Goal: Information Seeking & Learning: Learn about a topic

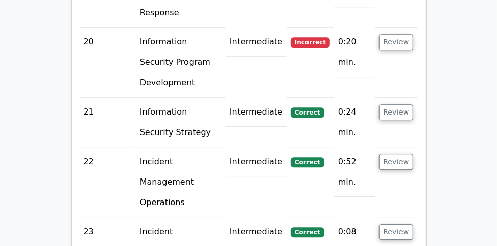
scroll to position [2800, 0]
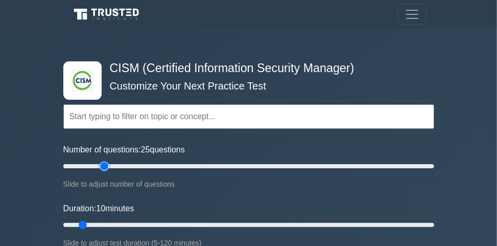
click at [104, 168] on input "Number of questions: 25 questions" at bounding box center [248, 166] width 371 height 12
type input "35"
click at [124, 166] on input "Number of questions: 25 questions" at bounding box center [248, 166] width 371 height 12
type input "40"
click at [181, 222] on input "Duration: 40 minutes" at bounding box center [248, 225] width 371 height 12
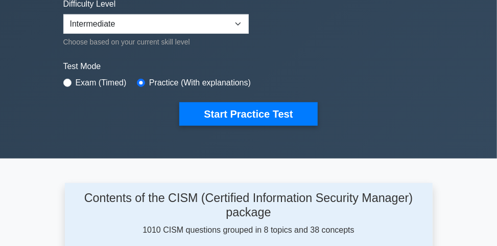
scroll to position [286, 0]
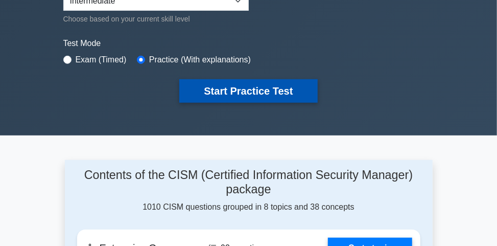
click at [213, 96] on button "Start Practice Test" at bounding box center [248, 90] width 138 height 23
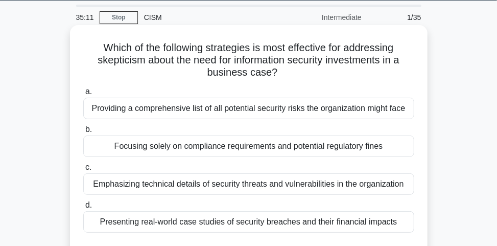
scroll to position [41, 0]
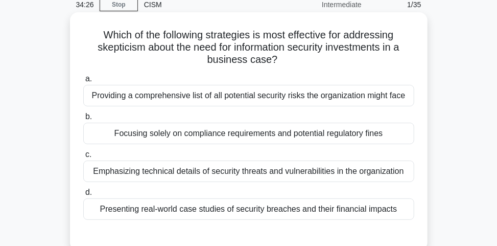
click at [345, 209] on div "Presenting real-world case studies of security breaches and their financial imp…" at bounding box center [248, 208] width 331 height 21
click at [83, 196] on input "d. Presenting real-world case studies of security breaches and their financial …" at bounding box center [83, 192] width 0 height 7
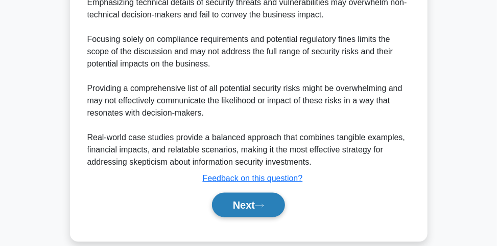
click at [267, 197] on button "Next" at bounding box center [248, 205] width 73 height 25
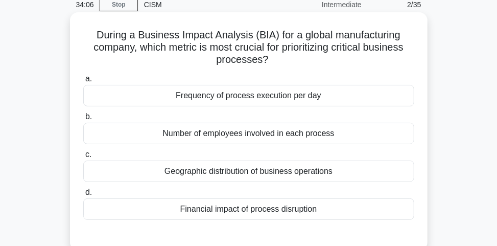
click at [320, 206] on div "Financial impact of process disruption" at bounding box center [248, 208] width 331 height 21
click at [83, 196] on input "d. Financial impact of process disruption" at bounding box center [83, 192] width 0 height 7
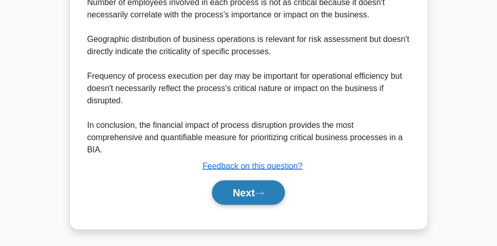
click at [255, 195] on button "Next" at bounding box center [248, 192] width 73 height 25
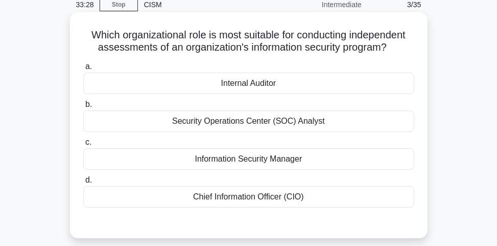
click at [238, 79] on div "Internal Auditor" at bounding box center [248, 83] width 331 height 21
click at [83, 70] on input "a. Internal Auditor" at bounding box center [83, 66] width 0 height 7
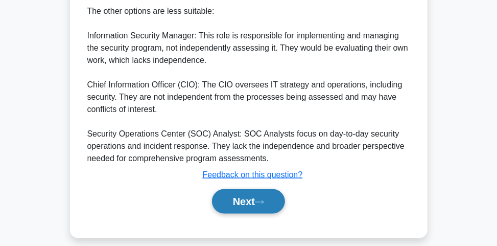
click at [263, 191] on button "Next" at bounding box center [248, 201] width 73 height 25
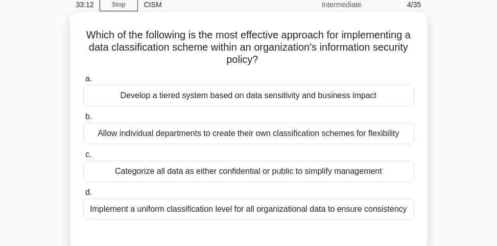
click at [284, 96] on div "Develop a tiered system based on data sensitivity and business impact" at bounding box center [248, 95] width 331 height 21
click at [83, 82] on input "a. Develop a tiered system based on data sensitivity and business impact" at bounding box center [83, 79] width 0 height 7
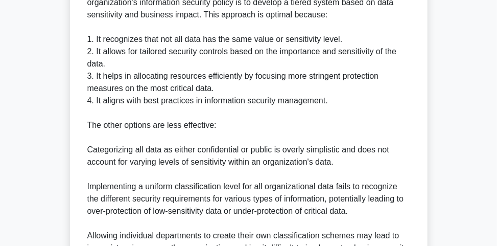
scroll to position [426, 0]
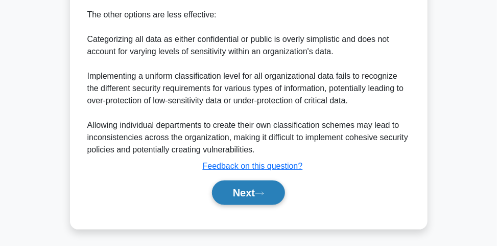
click at [235, 198] on button "Next" at bounding box center [248, 192] width 73 height 25
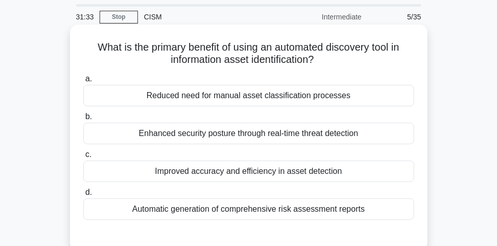
scroll to position [41, 0]
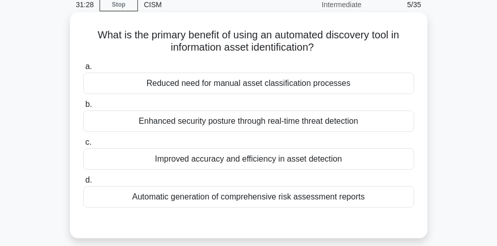
click at [304, 86] on div "Reduced need for manual asset classification processes" at bounding box center [248, 83] width 331 height 21
click at [83, 70] on input "a. Reduced need for manual asset classification processes" at bounding box center [83, 66] width 0 height 7
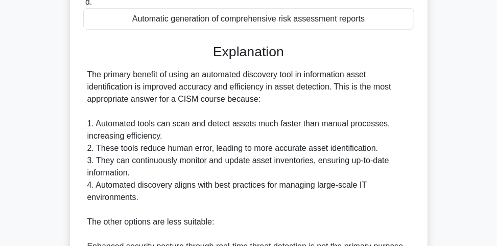
scroll to position [409, 0]
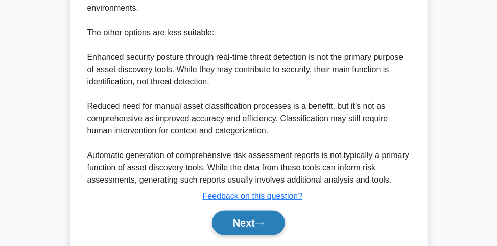
click at [256, 214] on button "Next" at bounding box center [248, 222] width 73 height 25
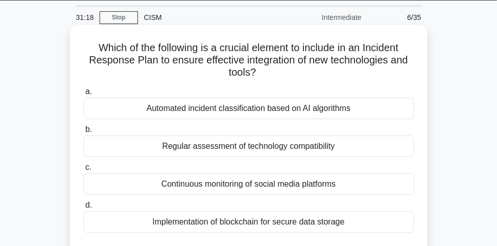
scroll to position [41, 0]
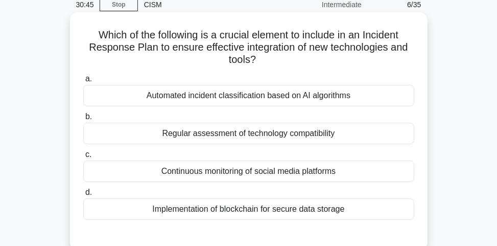
click at [342, 136] on div "Regular assessment of technology compatibility" at bounding box center [248, 133] width 331 height 21
click at [83, 120] on input "b. Regular assessment of technology compatibility" at bounding box center [83, 116] width 0 height 7
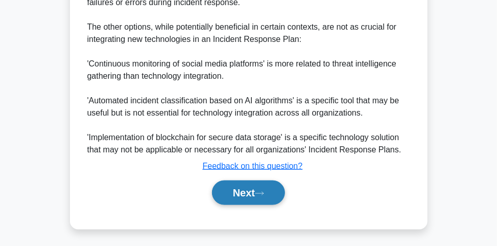
click at [282, 190] on button "Next" at bounding box center [248, 192] width 73 height 25
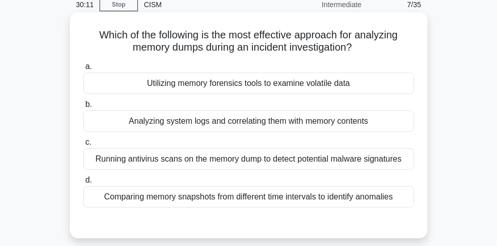
click at [305, 84] on div "Utilizing memory forensics tools to examine volatile data" at bounding box center [248, 83] width 331 height 21
click at [83, 70] on input "a. Utilizing memory forensics tools to examine volatile data" at bounding box center [83, 66] width 0 height 7
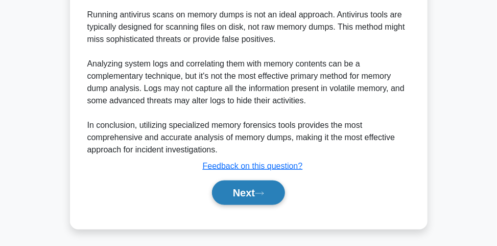
click at [278, 189] on button "Next" at bounding box center [248, 192] width 73 height 25
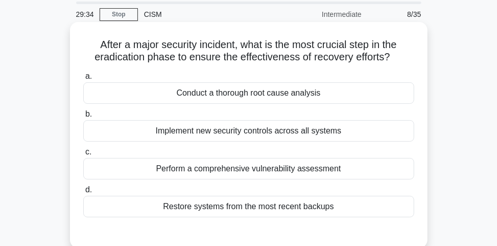
scroll to position [82, 0]
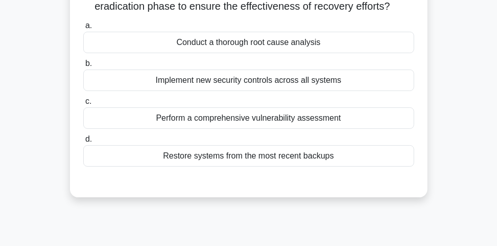
click at [317, 39] on div "Conduct a thorough root cause analysis" at bounding box center [248, 42] width 331 height 21
click at [83, 29] on input "a. Conduct a thorough root cause analysis" at bounding box center [83, 25] width 0 height 7
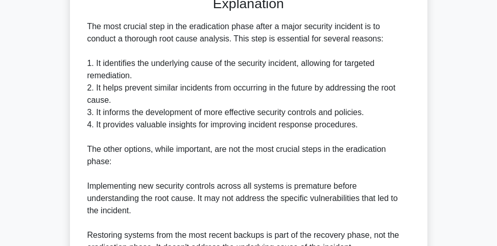
scroll to position [450, 0]
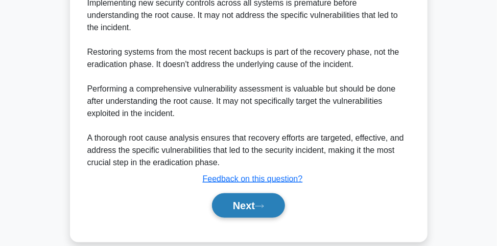
click at [236, 193] on button "Next" at bounding box center [248, 205] width 73 height 25
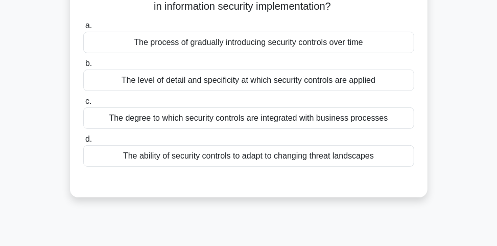
scroll to position [41, 0]
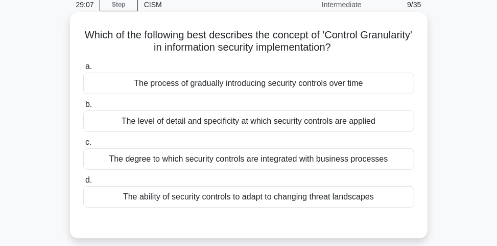
click at [291, 124] on div "The level of detail and specificity at which security controls are applied" at bounding box center [248, 120] width 331 height 21
click at [83, 108] on input "b. The level of detail and specificity at which security controls are applied" at bounding box center [83, 104] width 0 height 7
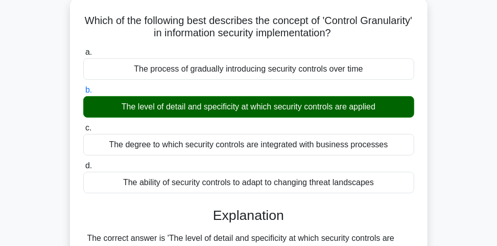
scroll to position [450, 0]
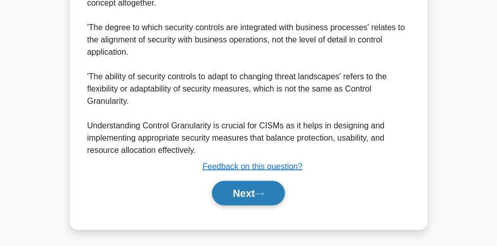
click at [264, 191] on icon at bounding box center [259, 194] width 9 height 6
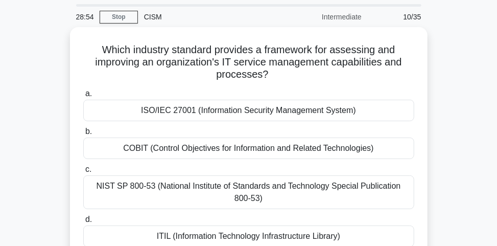
scroll to position [41, 0]
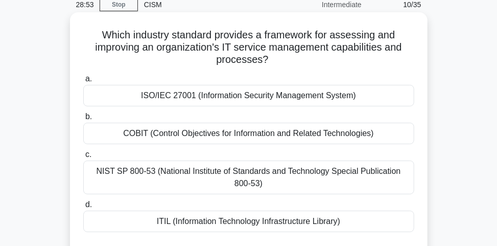
click at [268, 220] on div "ITIL (Information Technology Infrastructure Library)" at bounding box center [248, 220] width 331 height 21
click at [83, 208] on input "d. ITIL (Information Technology Infrastructure Library)" at bounding box center [83, 204] width 0 height 7
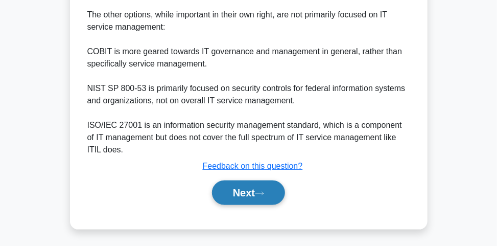
click at [264, 193] on icon at bounding box center [259, 194] width 9 height 6
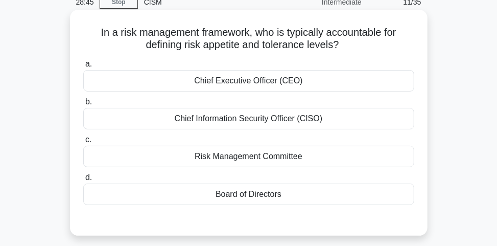
scroll to position [56, 0]
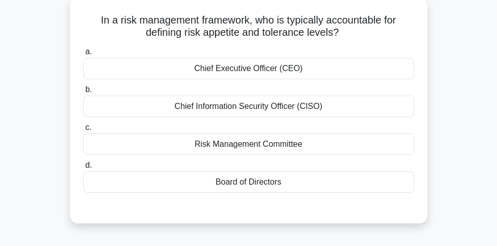
click at [254, 187] on div "Board of Directors" at bounding box center [248, 181] width 331 height 21
click at [83, 169] on input "d. Board of Directors" at bounding box center [83, 165] width 0 height 7
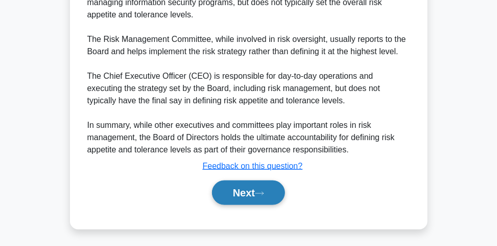
click at [254, 199] on button "Next" at bounding box center [248, 192] width 73 height 25
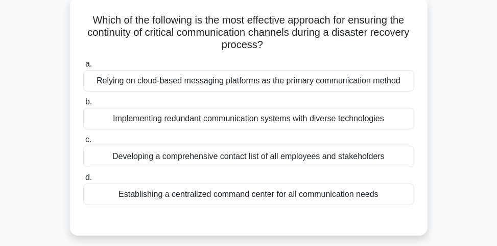
click at [291, 115] on div "Implementing redundant communication systems with diverse technologies" at bounding box center [248, 118] width 331 height 21
click at [83, 105] on input "b. Implementing redundant communication systems with diverse technologies" at bounding box center [83, 102] width 0 height 7
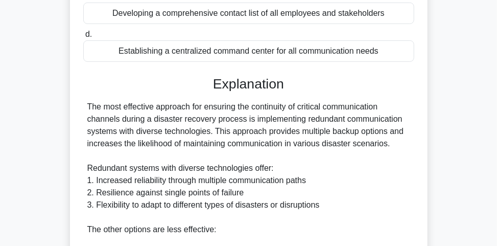
scroll to position [423, 0]
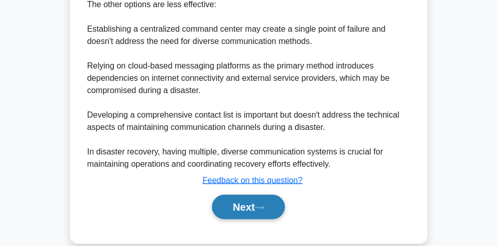
click at [230, 200] on button "Next" at bounding box center [248, 207] width 73 height 25
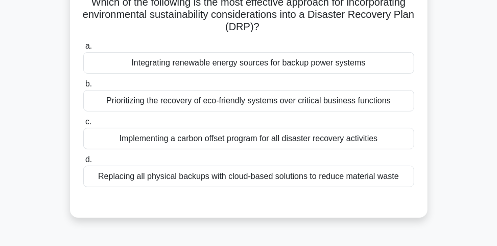
scroll to position [56, 0]
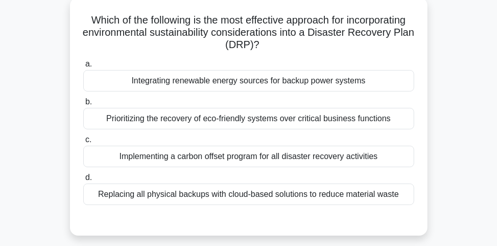
click at [374, 77] on div "Integrating renewable energy sources for backup power systems" at bounding box center [248, 80] width 331 height 21
click at [83, 67] on input "a. Integrating renewable energy sources for backup power systems" at bounding box center [83, 64] width 0 height 7
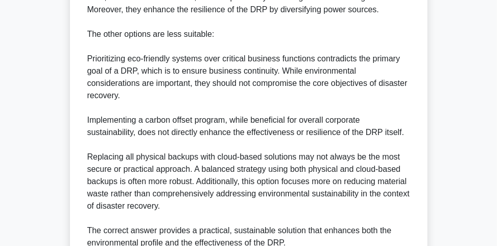
scroll to position [475, 0]
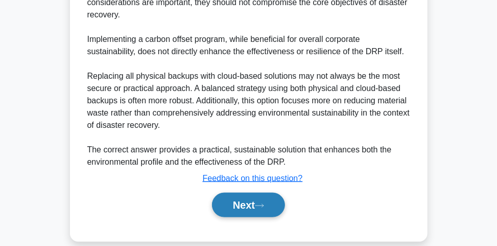
click at [264, 204] on icon at bounding box center [259, 205] width 8 height 3
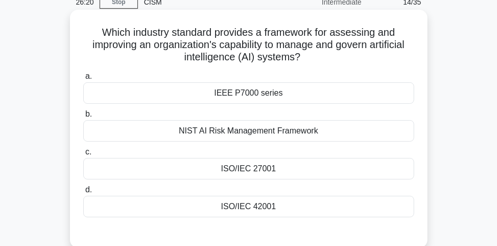
scroll to position [56, 0]
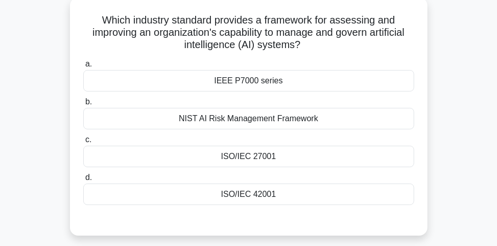
click at [309, 155] on div "ISO/IEC 27001" at bounding box center [248, 156] width 331 height 21
click at [83, 143] on input "c. ISO/IEC 27001" at bounding box center [83, 139] width 0 height 7
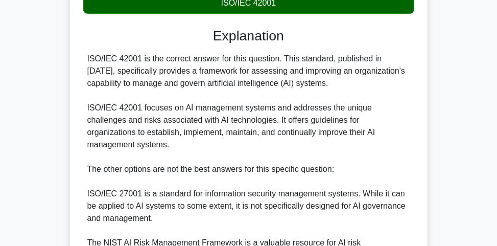
scroll to position [260, 0]
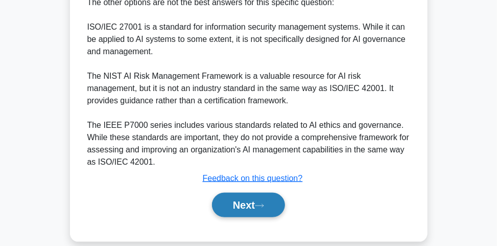
click at [232, 193] on button "Next" at bounding box center [248, 205] width 73 height 25
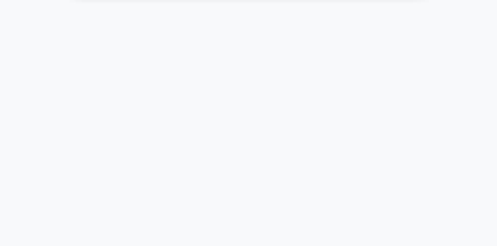
scroll to position [56, 0]
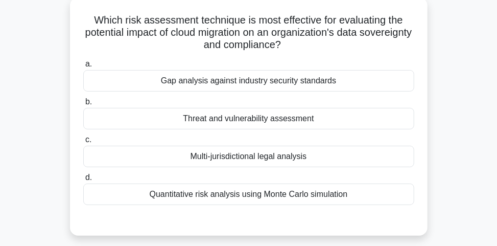
click at [225, 152] on div "Multi-jurisdictional legal analysis" at bounding box center [248, 156] width 331 height 21
click at [83, 143] on input "c. Multi-jurisdictional legal analysis" at bounding box center [83, 139] width 0 height 7
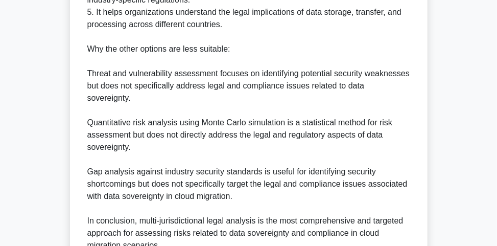
scroll to position [573, 0]
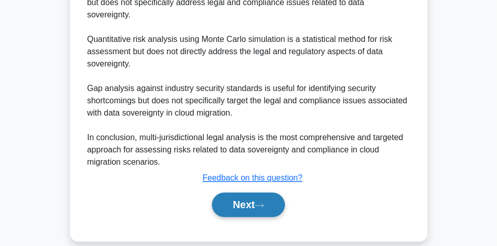
click at [264, 203] on icon at bounding box center [259, 206] width 9 height 6
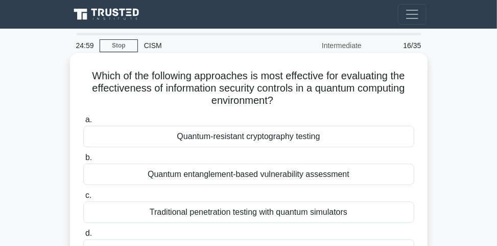
scroll to position [41, 0]
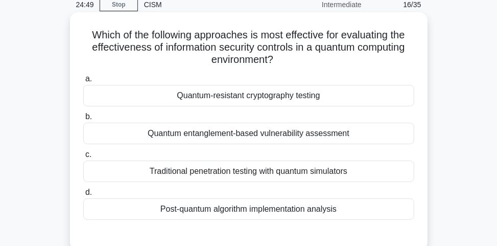
click at [213, 95] on div "Quantum-resistant cryptography testing" at bounding box center [248, 95] width 331 height 21
click at [83, 82] on input "a. Quantum-resistant cryptography testing" at bounding box center [83, 79] width 0 height 7
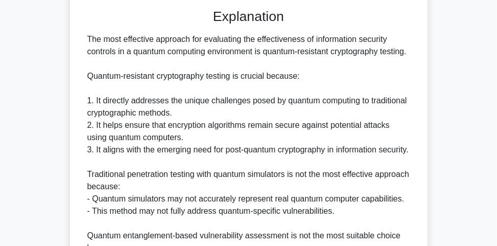
scroll to position [548, 0]
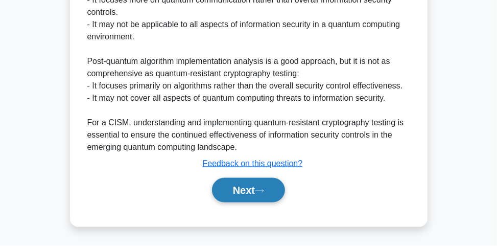
click at [243, 200] on button "Next" at bounding box center [248, 190] width 73 height 25
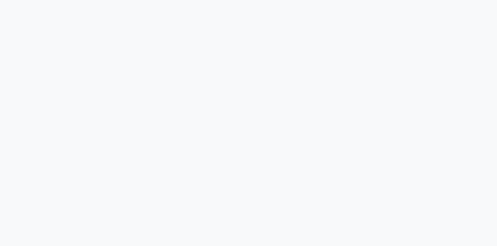
scroll to position [15, 0]
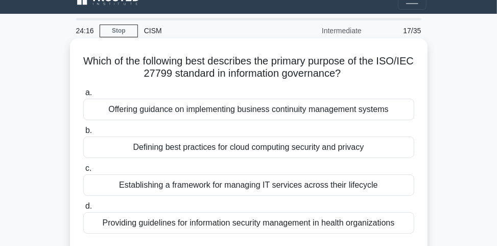
click at [192, 147] on div "Defining best practices for cloud computing security and privacy" at bounding box center [248, 146] width 331 height 21
click at [83, 134] on input "b. Defining best practices for cloud computing security and privacy" at bounding box center [83, 130] width 0 height 7
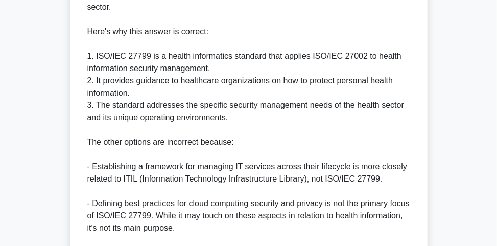
scroll to position [488, 0]
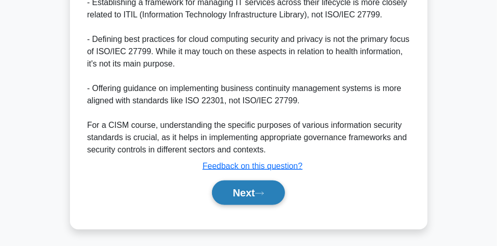
click at [281, 187] on button "Next" at bounding box center [248, 192] width 73 height 25
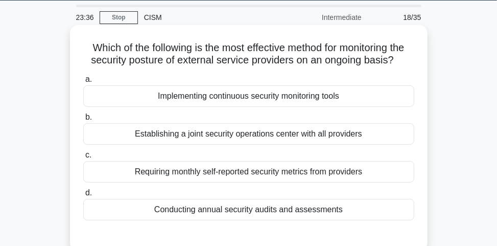
scroll to position [41, 0]
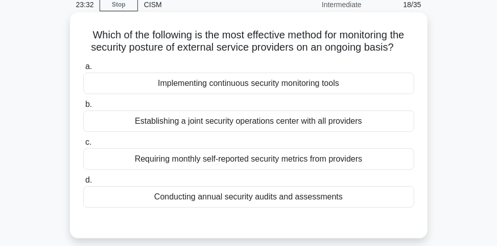
click at [285, 155] on div "Requiring monthly self-reported security metrics from providers" at bounding box center [248, 158] width 331 height 21
click at [83, 146] on input "c. Requiring monthly self-reported security metrics from providers" at bounding box center [83, 142] width 0 height 7
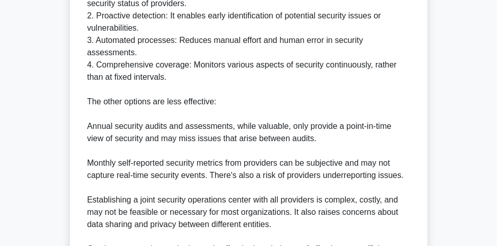
scroll to position [409, 0]
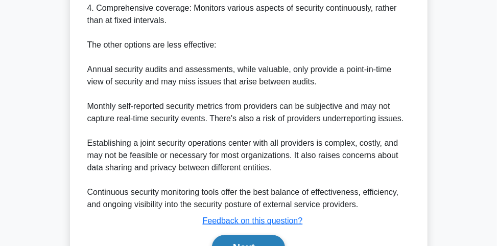
click at [264, 245] on icon at bounding box center [259, 248] width 9 height 6
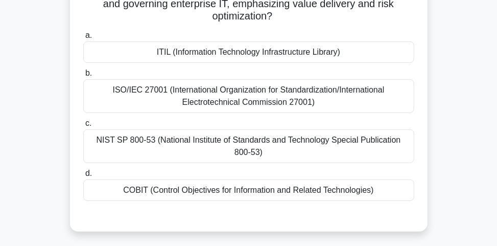
scroll to position [97, 0]
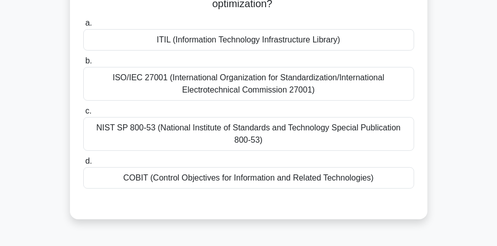
click at [273, 175] on div "COBIT (Control Objectives for Information and Related Technologies)" at bounding box center [248, 177] width 331 height 21
click at [83, 164] on input "d. COBIT (Control Objectives for Information and Related Technologies)" at bounding box center [83, 161] width 0 height 7
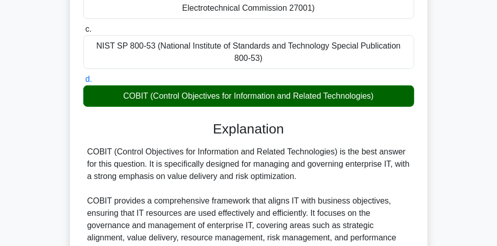
scroll to position [462, 0]
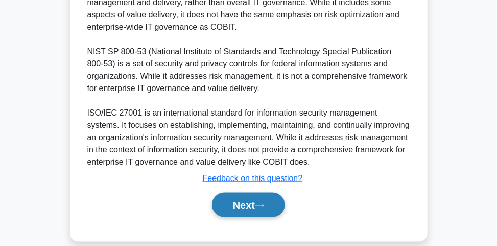
click at [243, 193] on button "Next" at bounding box center [248, 205] width 73 height 25
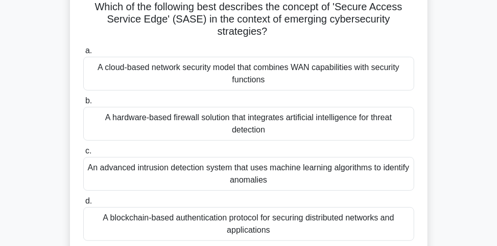
scroll to position [82, 0]
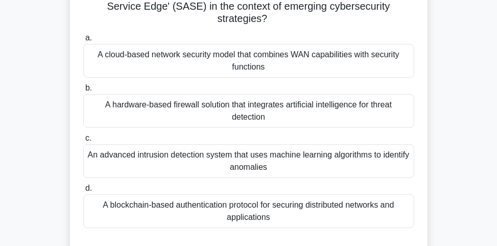
click at [291, 66] on div "A cloud-based network security model that combines WAN capabilities with securi…" at bounding box center [248, 61] width 331 height 34
click at [83, 41] on input "a. A cloud-based network security model that combines WAN capabilities with sec…" at bounding box center [83, 38] width 0 height 7
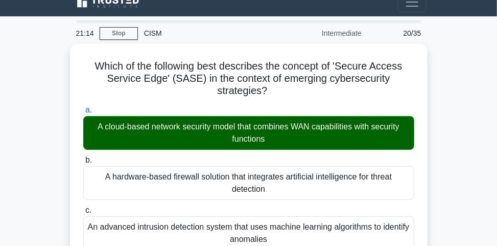
scroll to position [0, 0]
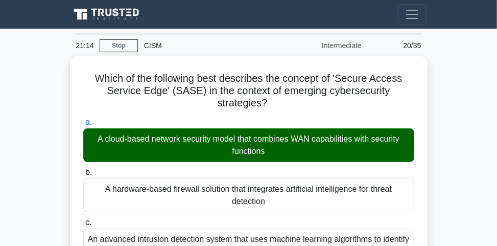
drag, startPoint x: 125, startPoint y: 42, endPoint x: 296, endPoint y: 39, distance: 171.2
click at [125, 42] on link "Stop" at bounding box center [119, 45] width 38 height 13
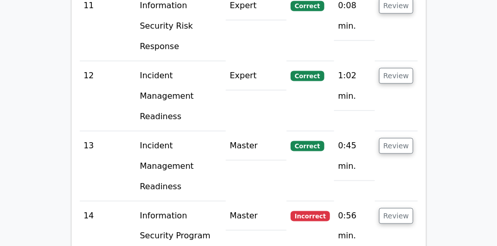
scroll to position [2184, 0]
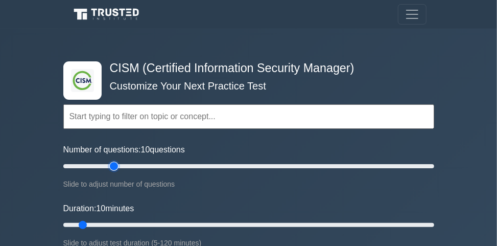
drag, startPoint x: 0, startPoint y: 0, endPoint x: 115, endPoint y: 165, distance: 201.4
type input "30"
click at [115, 165] on input "Number of questions: 10 questions" at bounding box center [248, 166] width 371 height 12
click at [153, 223] on input "Duration: 10 minutes" at bounding box center [248, 225] width 371 height 12
type input "40"
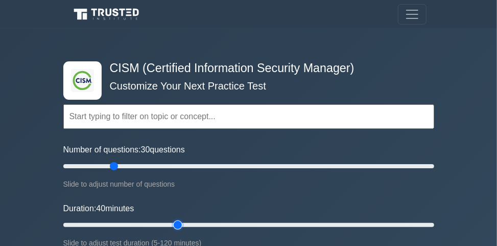
click at [176, 224] on input "Duration: 40 minutes" at bounding box center [248, 225] width 371 height 12
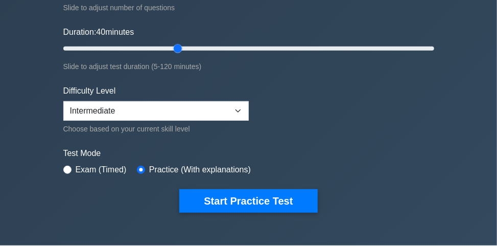
scroll to position [245, 0]
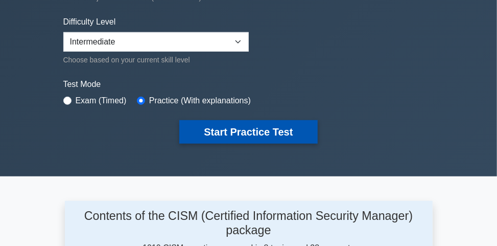
click at [206, 137] on button "Start Practice Test" at bounding box center [248, 131] width 138 height 23
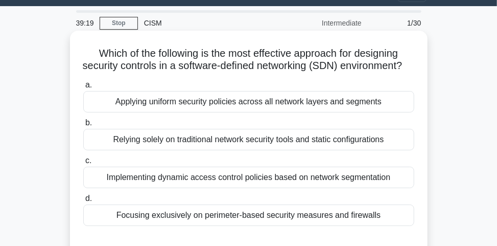
scroll to position [41, 0]
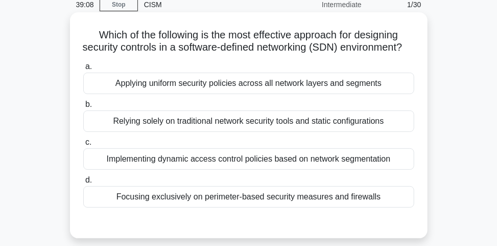
click at [303, 182] on div "a. Applying uniform security policies across all network layers and segments b.…" at bounding box center [248, 133] width 343 height 151
click at [305, 170] on div "Implementing dynamic access control policies based on network segmentation" at bounding box center [248, 158] width 331 height 21
click at [83, 146] on input "c. Implementing dynamic access control policies based on network segmentation" at bounding box center [83, 142] width 0 height 7
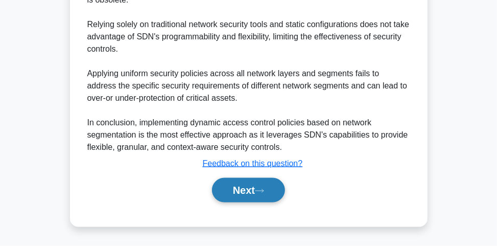
click at [275, 186] on button "Next" at bounding box center [248, 190] width 73 height 25
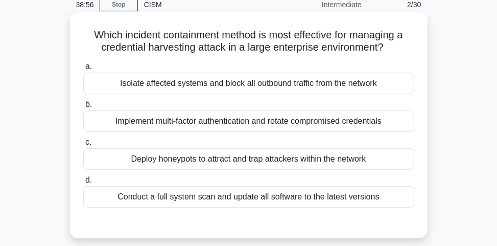
click at [304, 121] on div "Implement multi-factor authentication and rotate compromised credentials" at bounding box center [248, 120] width 331 height 21
click at [83, 108] on input "b. Implement multi-factor authentication and rotate compromised credentials" at bounding box center [83, 104] width 0 height 7
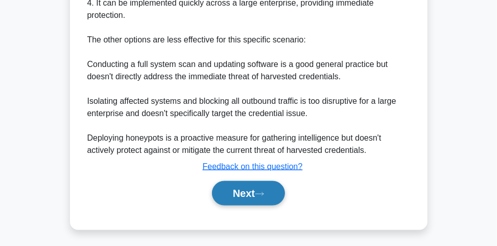
click at [275, 188] on button "Next" at bounding box center [248, 193] width 73 height 25
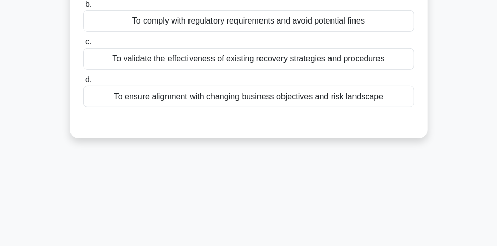
scroll to position [0, 0]
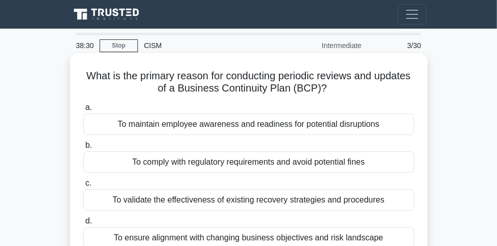
click at [279, 202] on div "To validate the effectiveness of existing recovery strategies and procedures" at bounding box center [248, 199] width 331 height 21
click at [83, 186] on input "c. To validate the effectiveness of existing recovery strategies and procedures" at bounding box center [83, 183] width 0 height 7
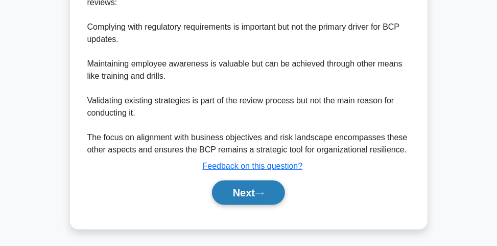
click at [280, 202] on button "Next" at bounding box center [248, 192] width 73 height 25
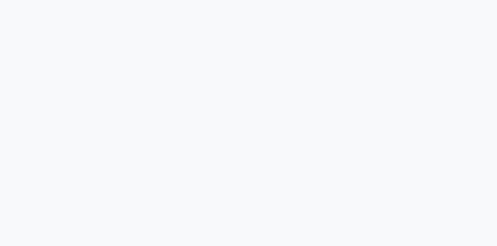
scroll to position [15, 0]
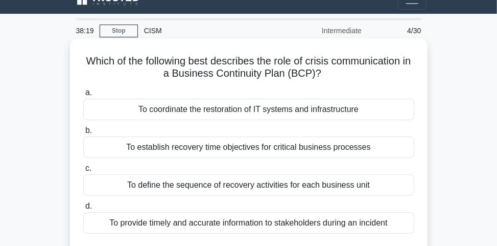
click at [285, 218] on div "To provide timely and accurate information to stakeholders during an incident" at bounding box center [248, 222] width 331 height 21
click at [83, 209] on input "d. To provide timely and accurate information to stakeholders during an incident" at bounding box center [83, 206] width 0 height 7
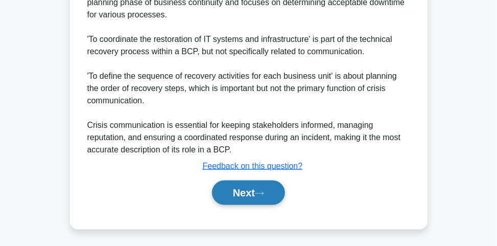
click at [281, 193] on button "Next" at bounding box center [248, 192] width 73 height 25
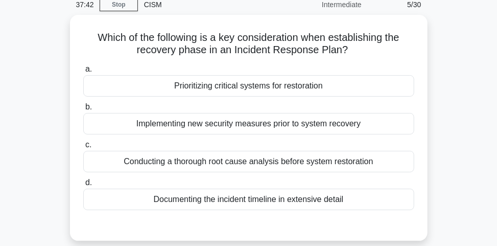
scroll to position [53, 0]
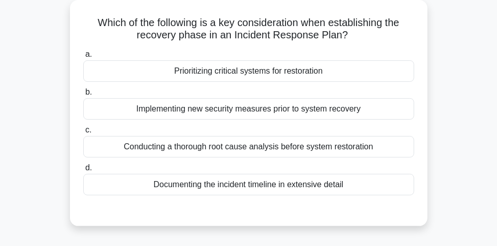
click at [352, 145] on div "Conducting a thorough root cause analysis before system restoration" at bounding box center [248, 146] width 331 height 21
click at [83, 133] on input "c. Conducting a thorough root cause analysis before system restoration" at bounding box center [83, 130] width 0 height 7
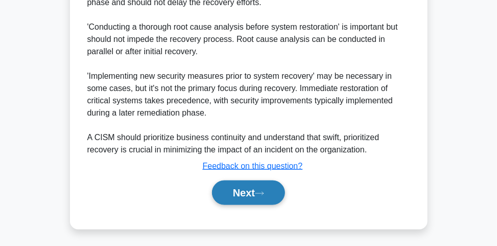
click at [225, 192] on button "Next" at bounding box center [248, 192] width 73 height 25
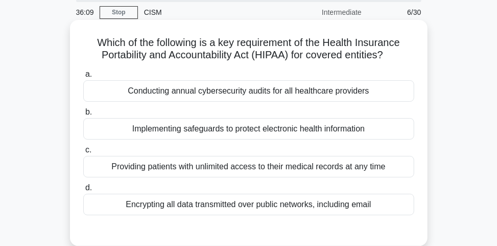
scroll to position [32, 0]
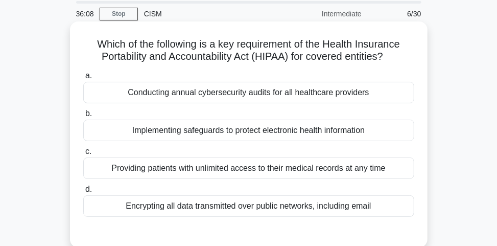
click at [299, 128] on div "Implementing safeguards to protect electronic health information" at bounding box center [248, 130] width 331 height 21
click at [83, 117] on input "b. Implementing safeguards to protect electronic health information" at bounding box center [83, 113] width 0 height 7
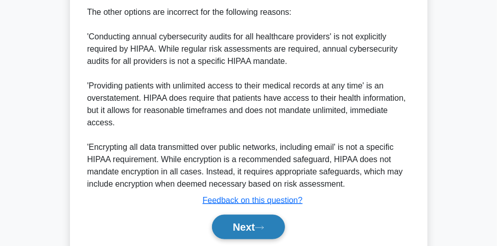
click at [267, 216] on button "Next" at bounding box center [248, 227] width 73 height 25
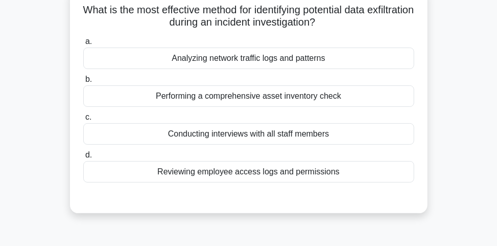
scroll to position [56, 0]
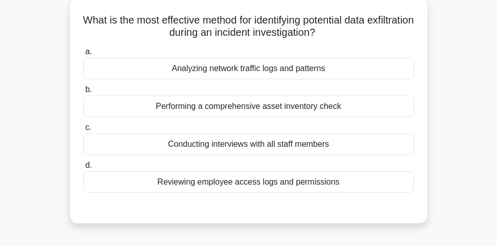
click at [295, 74] on div "Analyzing network traffic logs and patterns" at bounding box center [248, 68] width 331 height 21
click at [83, 55] on input "a. Analyzing network traffic logs and patterns" at bounding box center [83, 52] width 0 height 7
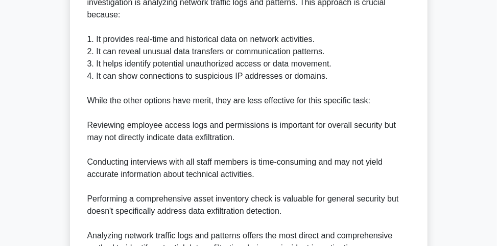
scroll to position [401, 0]
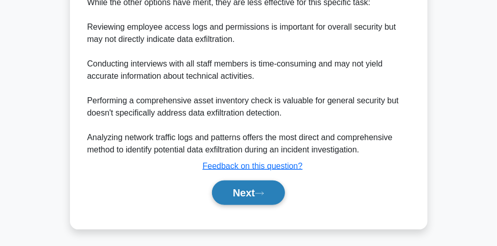
click at [272, 191] on button "Next" at bounding box center [248, 192] width 73 height 25
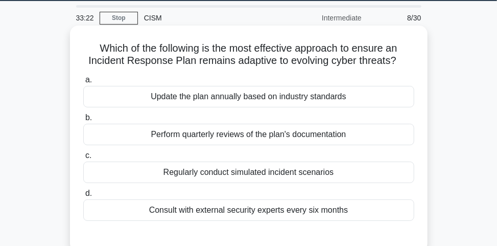
scroll to position [41, 0]
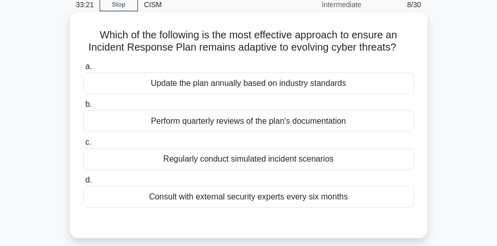
click at [311, 163] on div "Regularly conduct simulated incident scenarios" at bounding box center [248, 158] width 331 height 21
click at [83, 146] on input "c. Regularly conduct simulated incident scenarios" at bounding box center [83, 142] width 0 height 7
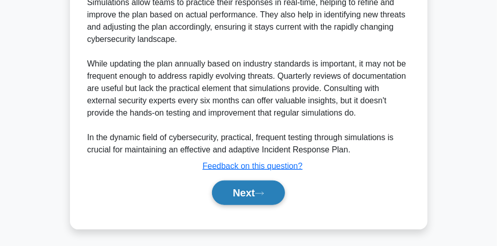
click at [249, 198] on button "Next" at bounding box center [248, 192] width 73 height 25
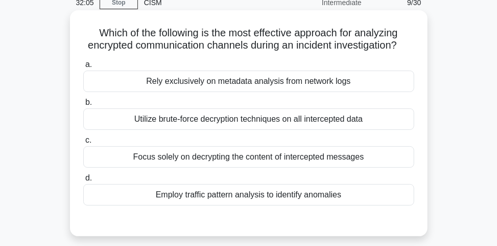
scroll to position [56, 0]
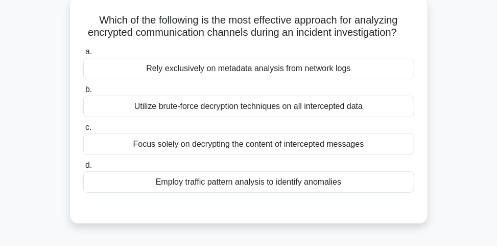
click at [235, 193] on div "Employ traffic pattern analysis to identify anomalies" at bounding box center [248, 181] width 331 height 21
click at [83, 169] on input "d. Employ traffic pattern analysis to identify anomalies" at bounding box center [83, 165] width 0 height 7
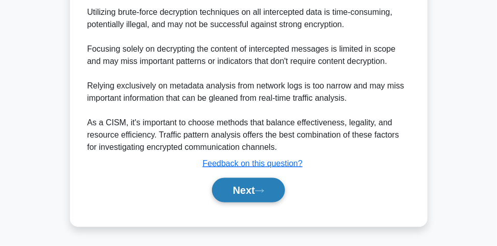
click at [248, 195] on button "Next" at bounding box center [248, 190] width 73 height 25
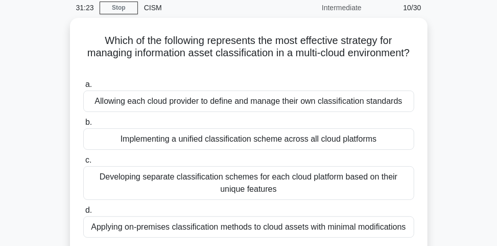
scroll to position [0, 0]
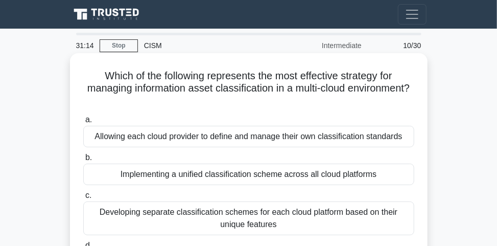
click at [282, 172] on div "Implementing a unified classification scheme across all cloud platforms" at bounding box center [248, 173] width 331 height 21
click at [83, 161] on input "b. Implementing a unified classification scheme across all cloud platforms" at bounding box center [83, 157] width 0 height 7
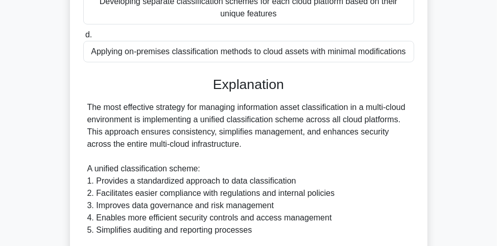
scroll to position [409, 0]
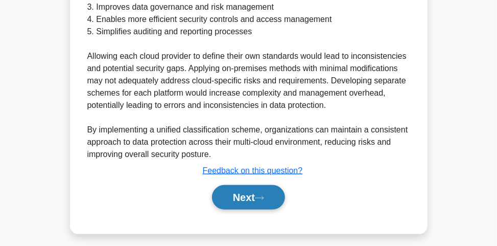
click at [252, 192] on button "Next" at bounding box center [248, 197] width 73 height 25
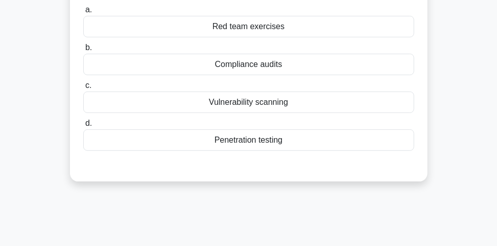
scroll to position [56, 0]
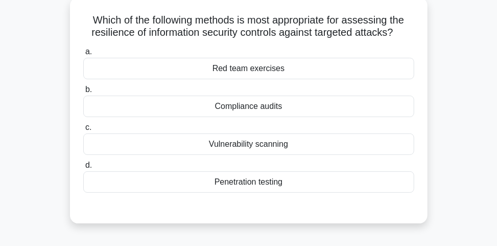
click at [271, 75] on div "Red team exercises" at bounding box center [248, 68] width 331 height 21
click at [83, 55] on input "a. Red team exercises" at bounding box center [83, 52] width 0 height 7
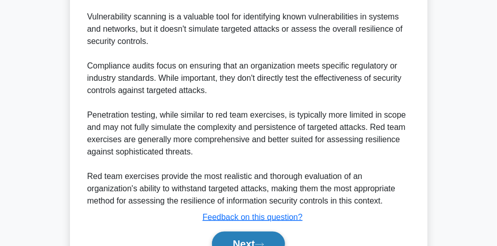
click at [254, 231] on button "Next" at bounding box center [248, 243] width 73 height 25
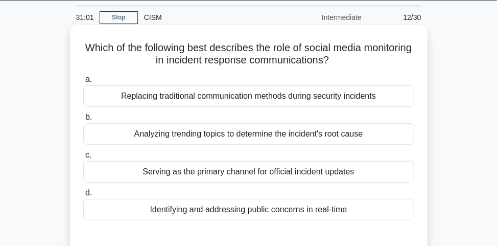
scroll to position [41, 0]
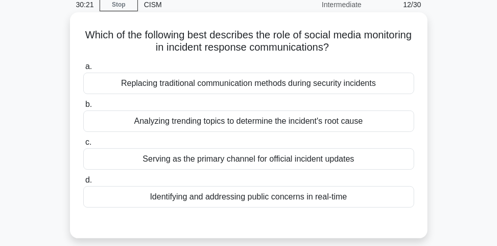
click at [272, 193] on div "Identifying and addressing public concerns in real-time" at bounding box center [248, 196] width 331 height 21
click at [83, 183] on input "d. Identifying and addressing public concerns in real-time" at bounding box center [83, 180] width 0 height 7
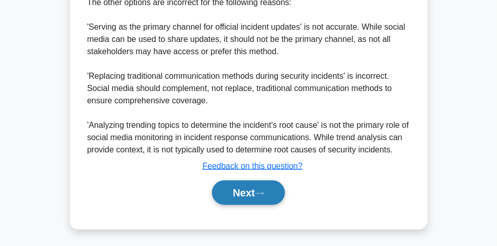
click at [263, 204] on div "Next" at bounding box center [248, 192] width 331 height 33
click at [262, 197] on button "Next" at bounding box center [248, 192] width 73 height 25
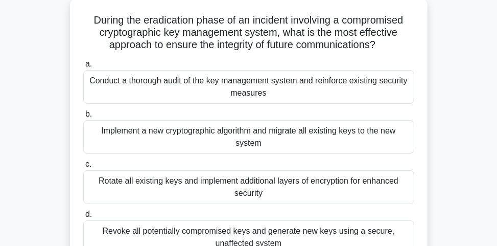
scroll to position [97, 0]
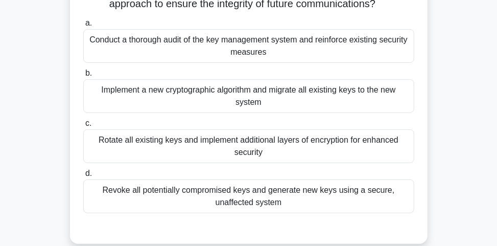
click at [287, 182] on div "Revoke all potentially compromised keys and generate new keys using a secure, u…" at bounding box center [248, 196] width 331 height 34
click at [83, 177] on input "d. Revoke all potentially compromised keys and generate new keys using a secure…" at bounding box center [83, 173] width 0 height 7
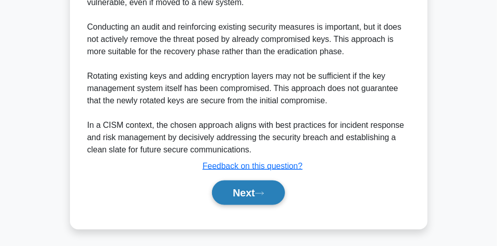
click at [259, 198] on button "Next" at bounding box center [248, 192] width 73 height 25
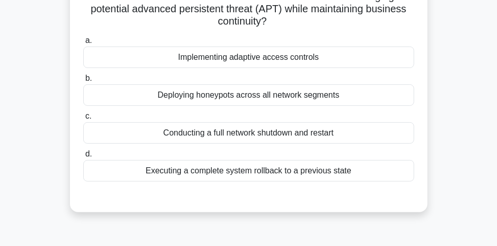
scroll to position [56, 0]
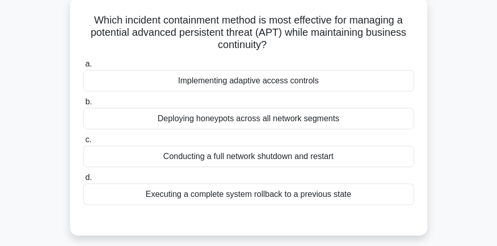
click at [252, 82] on div "Implementing adaptive access controls" at bounding box center [248, 80] width 331 height 21
click at [83, 67] on input "a. Implementing adaptive access controls" at bounding box center [83, 64] width 0 height 7
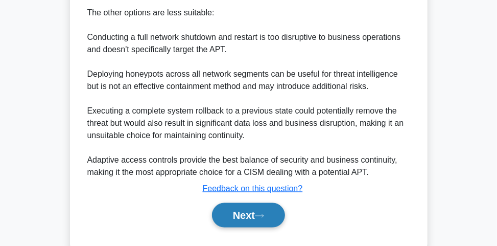
click at [251, 211] on button "Next" at bounding box center [248, 215] width 73 height 25
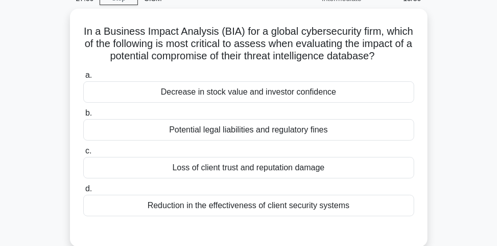
scroll to position [55, 0]
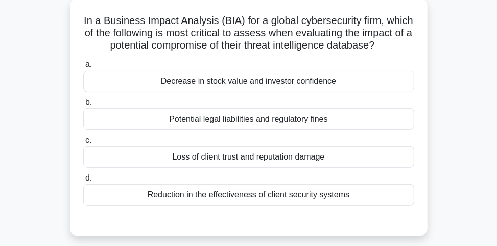
click at [339, 168] on div "Loss of client trust and reputation damage" at bounding box center [248, 156] width 331 height 21
click at [83, 144] on input "c. Loss of client trust and reputation damage" at bounding box center [83, 140] width 0 height 7
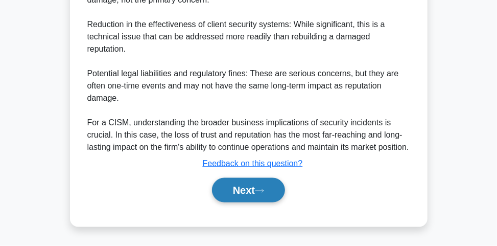
click at [276, 193] on button "Next" at bounding box center [248, 190] width 73 height 25
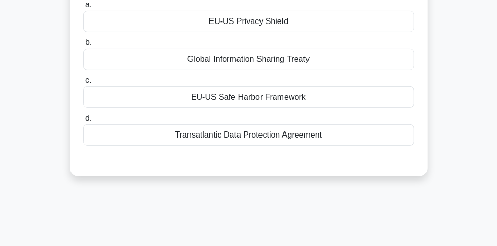
scroll to position [56, 0]
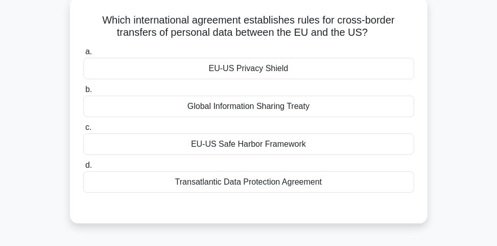
click at [309, 70] on div "EU-US Privacy Shield" at bounding box center [248, 68] width 331 height 21
click at [83, 55] on input "a. EU-US Privacy Shield" at bounding box center [83, 52] width 0 height 7
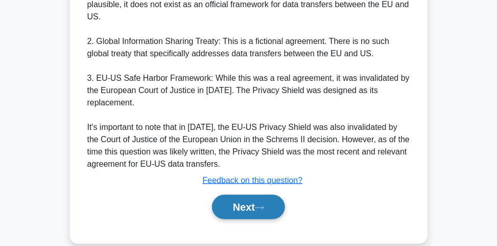
click at [276, 195] on button "Next" at bounding box center [248, 207] width 73 height 25
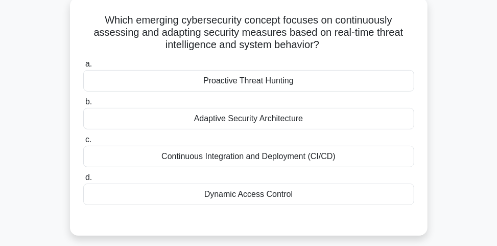
click at [270, 82] on div "Proactive Threat Hunting" at bounding box center [248, 80] width 331 height 21
click at [83, 67] on input "a. Proactive Threat Hunting" at bounding box center [83, 64] width 0 height 7
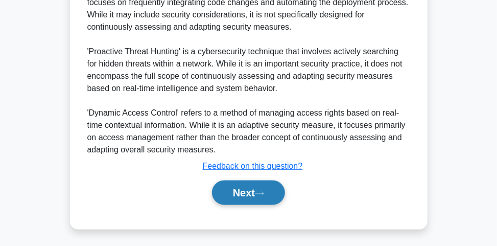
click at [264, 193] on icon at bounding box center [259, 194] width 9 height 6
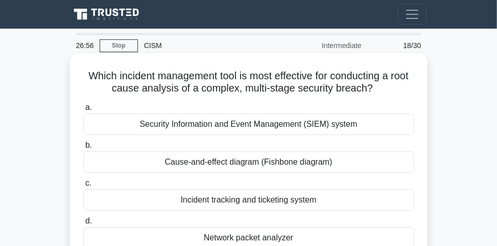
scroll to position [41, 0]
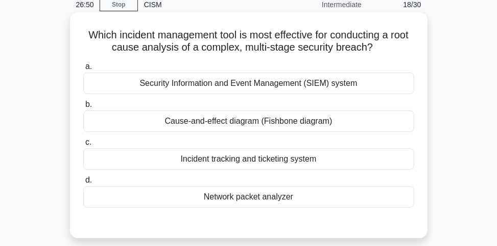
click at [292, 84] on div "Security Information and Event Management (SIEM) system" at bounding box center [248, 83] width 331 height 21
click at [83, 70] on input "a. Security Information and Event Management (SIEM) system" at bounding box center [83, 66] width 0 height 7
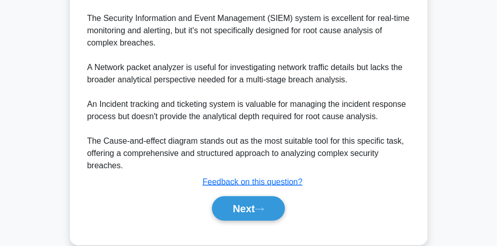
scroll to position [525, 0]
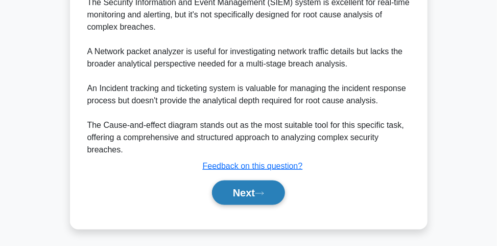
click at [247, 185] on button "Next" at bounding box center [248, 192] width 73 height 25
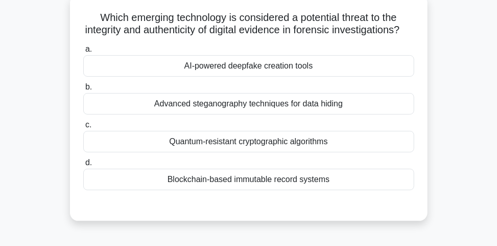
scroll to position [56, 0]
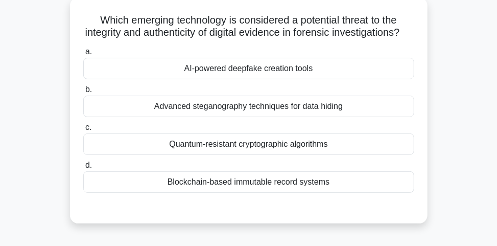
click at [296, 155] on div "Quantum-resistant cryptographic algorithms" at bounding box center [248, 143] width 331 height 21
click at [83, 131] on input "c. Quantum-resistant cryptographic algorithms" at bounding box center [83, 127] width 0 height 7
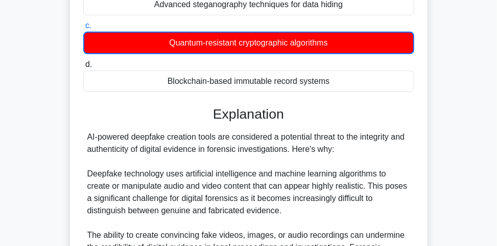
scroll to position [423, 0]
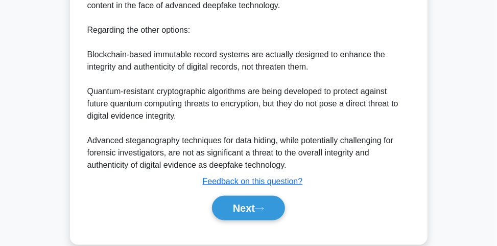
click at [242, 205] on div "Next" at bounding box center [248, 208] width 331 height 33
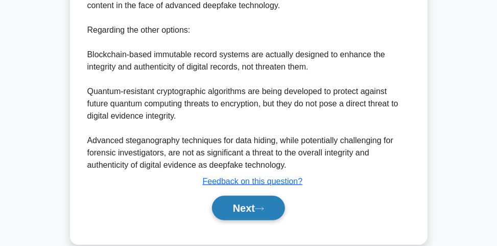
click at [242, 214] on button "Next" at bounding box center [248, 208] width 73 height 25
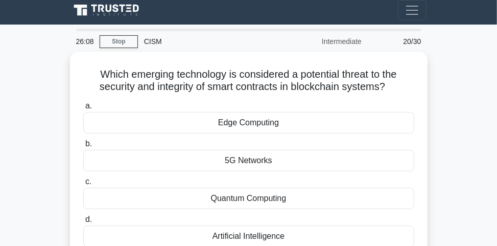
scroll to position [0, 0]
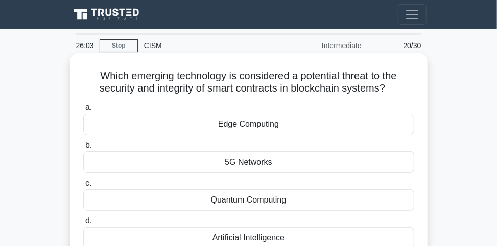
click at [293, 199] on div "Quantum Computing" at bounding box center [248, 199] width 331 height 21
click at [83, 186] on input "c. Quantum Computing" at bounding box center [83, 183] width 0 height 7
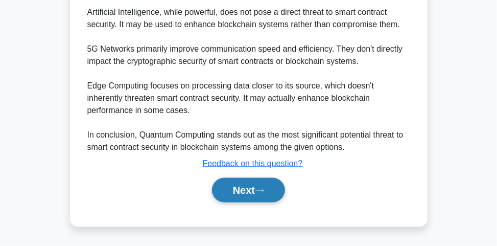
click at [258, 191] on button "Next" at bounding box center [248, 190] width 73 height 25
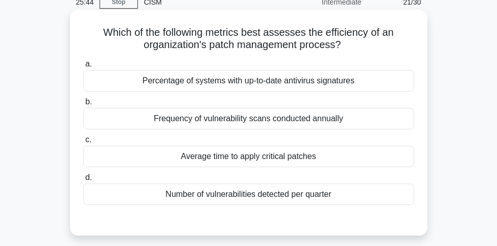
scroll to position [56, 0]
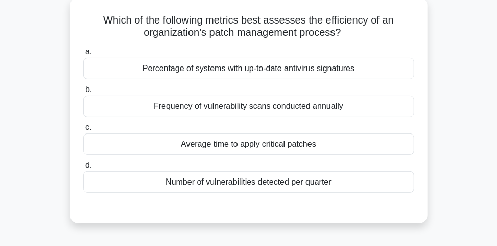
click at [293, 67] on div "Percentage of systems with up-to-date antivirus signatures" at bounding box center [248, 68] width 331 height 21
click at [83, 55] on input "a. Percentage of systems with up-to-date antivirus signatures" at bounding box center [83, 52] width 0 height 7
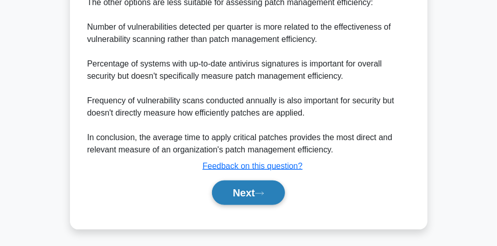
click at [264, 192] on icon at bounding box center [259, 193] width 8 height 3
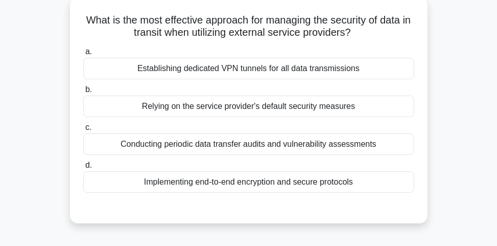
click at [311, 184] on div "Implementing end-to-end encryption and secure protocols" at bounding box center [248, 181] width 331 height 21
click at [83, 169] on input "d. Implementing end-to-end encryption and secure protocols" at bounding box center [83, 165] width 0 height 7
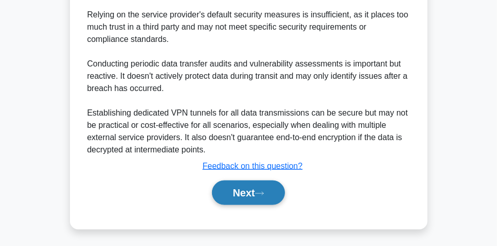
click at [270, 188] on button "Next" at bounding box center [248, 192] width 73 height 25
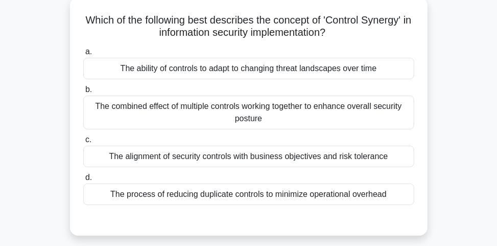
click at [267, 108] on div "The combined effect of multiple controls working together to enhance overall se…" at bounding box center [248, 113] width 331 height 34
click at [83, 93] on input "b. The combined effect of multiple controls working together to enhance overall…" at bounding box center [83, 89] width 0 height 7
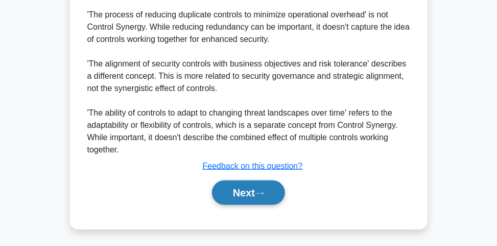
click at [256, 193] on button "Next" at bounding box center [248, 192] width 73 height 25
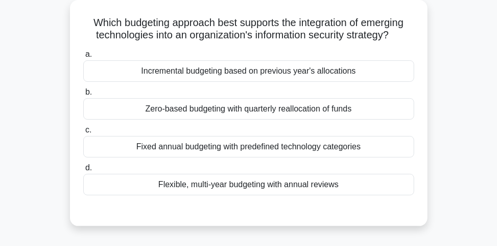
scroll to position [15, 0]
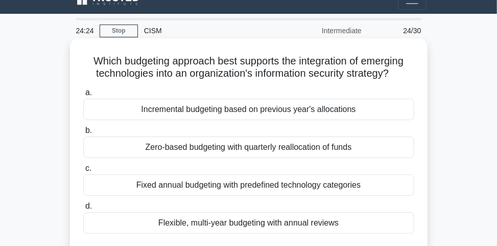
click at [328, 221] on div "Flexible, multi-year budgeting with annual reviews" at bounding box center [248, 222] width 331 height 21
click at [83, 209] on input "d. Flexible, multi-year budgeting with annual reviews" at bounding box center [83, 206] width 0 height 7
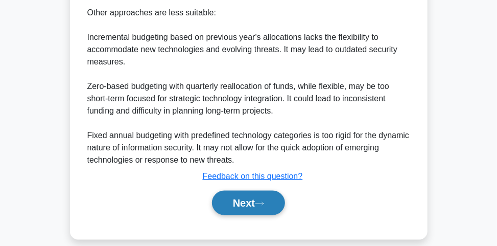
click at [261, 196] on button "Next" at bounding box center [248, 203] width 73 height 25
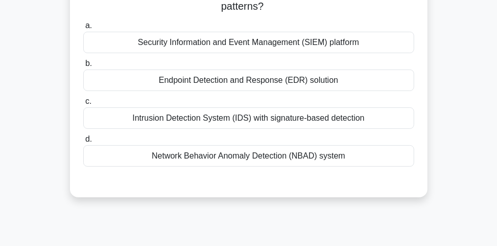
scroll to position [56, 0]
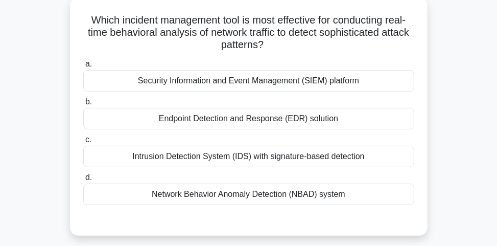
click at [321, 198] on div "Network Behavior Anomaly Detection (NBAD) system" at bounding box center [248, 193] width 331 height 21
click at [83, 181] on input "d. Network Behavior Anomaly Detection (NBAD) system" at bounding box center [83, 177] width 0 height 7
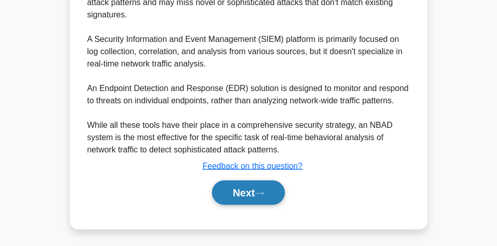
click at [244, 195] on button "Next" at bounding box center [248, 192] width 73 height 25
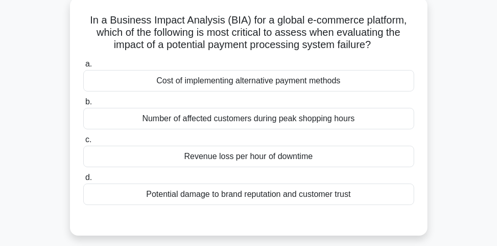
click at [329, 152] on div "Revenue loss per hour of downtime" at bounding box center [248, 156] width 331 height 21
click at [83, 143] on input "c. Revenue loss per hour of downtime" at bounding box center [83, 139] width 0 height 7
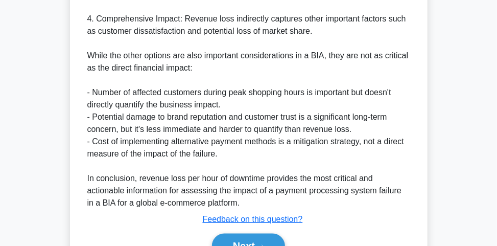
scroll to position [524, 0]
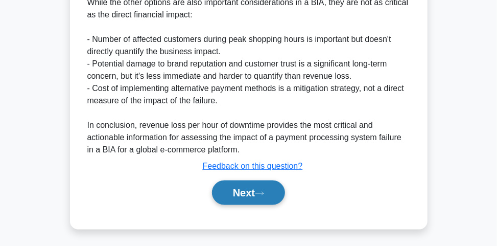
click at [267, 186] on button "Next" at bounding box center [248, 192] width 73 height 25
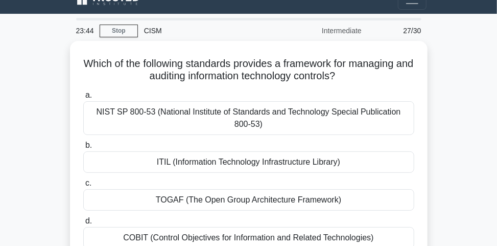
scroll to position [56, 0]
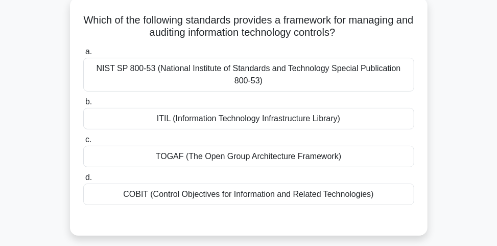
click at [277, 69] on div "NIST SP 800-53 (National Institute of Standards and Technology Special Publicat…" at bounding box center [248, 75] width 331 height 34
click at [83, 55] on input "a. NIST SP 800-53 (National Institute of Standards and Technology Special Publi…" at bounding box center [83, 52] width 0 height 7
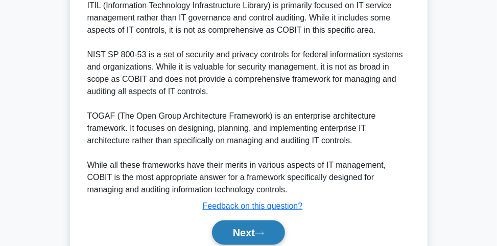
click at [251, 230] on button "Next" at bounding box center [248, 232] width 73 height 25
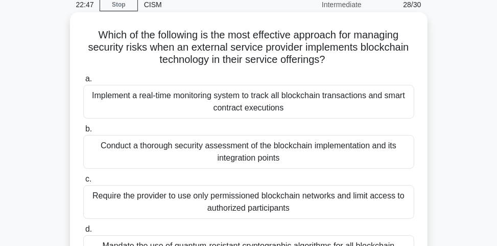
scroll to position [82, 0]
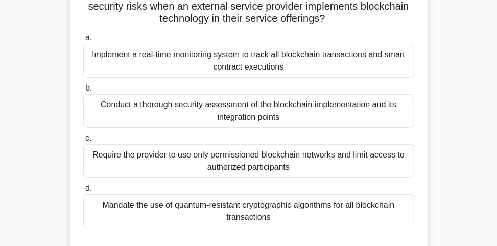
click at [253, 209] on div "Mandate the use of quantum-resistant cryptographic algorithms for all blockchai…" at bounding box center [248, 211] width 331 height 34
click at [83, 192] on input "d. Mandate the use of quantum-resistant cryptographic algorithms for all blockc…" at bounding box center [83, 188] width 0 height 7
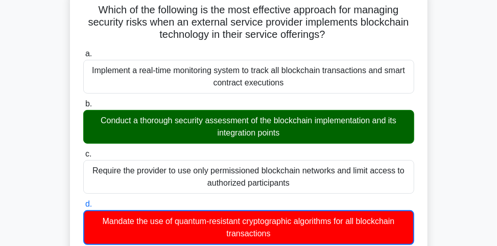
scroll to position [41, 0]
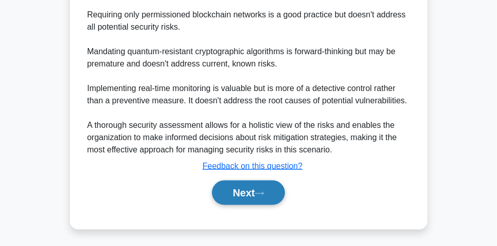
click at [246, 182] on button "Next" at bounding box center [248, 192] width 73 height 25
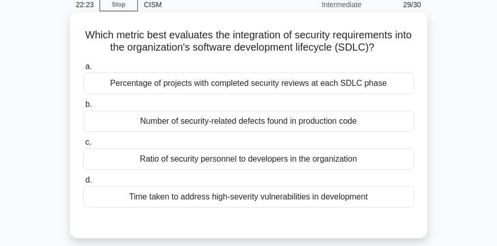
click at [246, 123] on div "Number of security-related defects found in production code" at bounding box center [248, 120] width 331 height 21
click at [83, 108] on input "b. Number of security-related defects found in production code" at bounding box center [83, 104] width 0 height 7
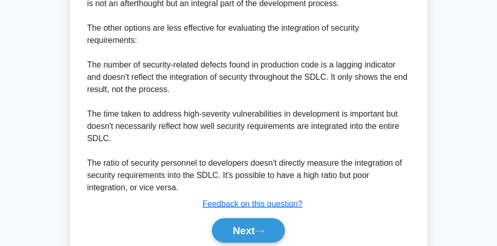
scroll to position [427, 0]
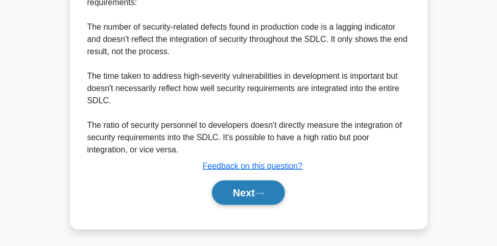
click at [221, 195] on button "Next" at bounding box center [248, 192] width 73 height 25
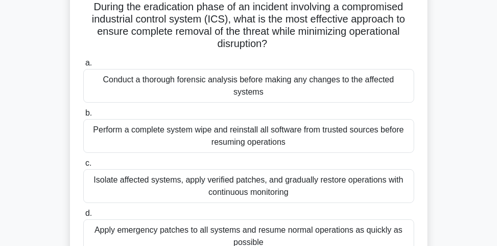
scroll to position [82, 0]
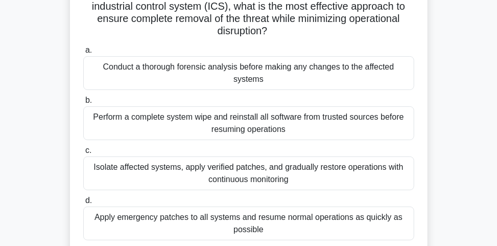
click at [292, 71] on div "Conduct a thorough forensic analysis before making any changes to the affected …" at bounding box center [248, 73] width 331 height 34
click at [83, 54] on input "a. Conduct a thorough forensic analysis before making any changes to the affect…" at bounding box center [83, 50] width 0 height 7
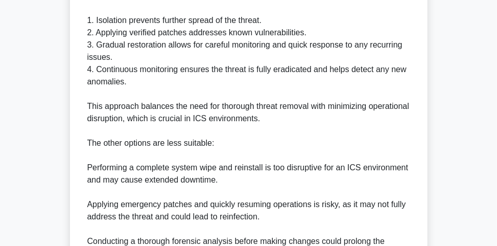
scroll to position [549, 0]
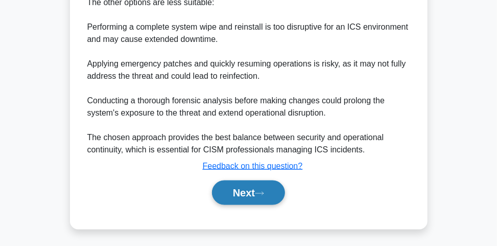
click at [260, 191] on icon at bounding box center [259, 194] width 9 height 6
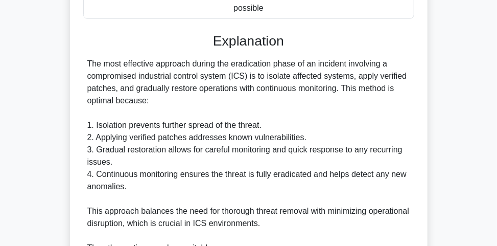
scroll to position [301, 0]
